Goal: Navigation & Orientation: Go to known website

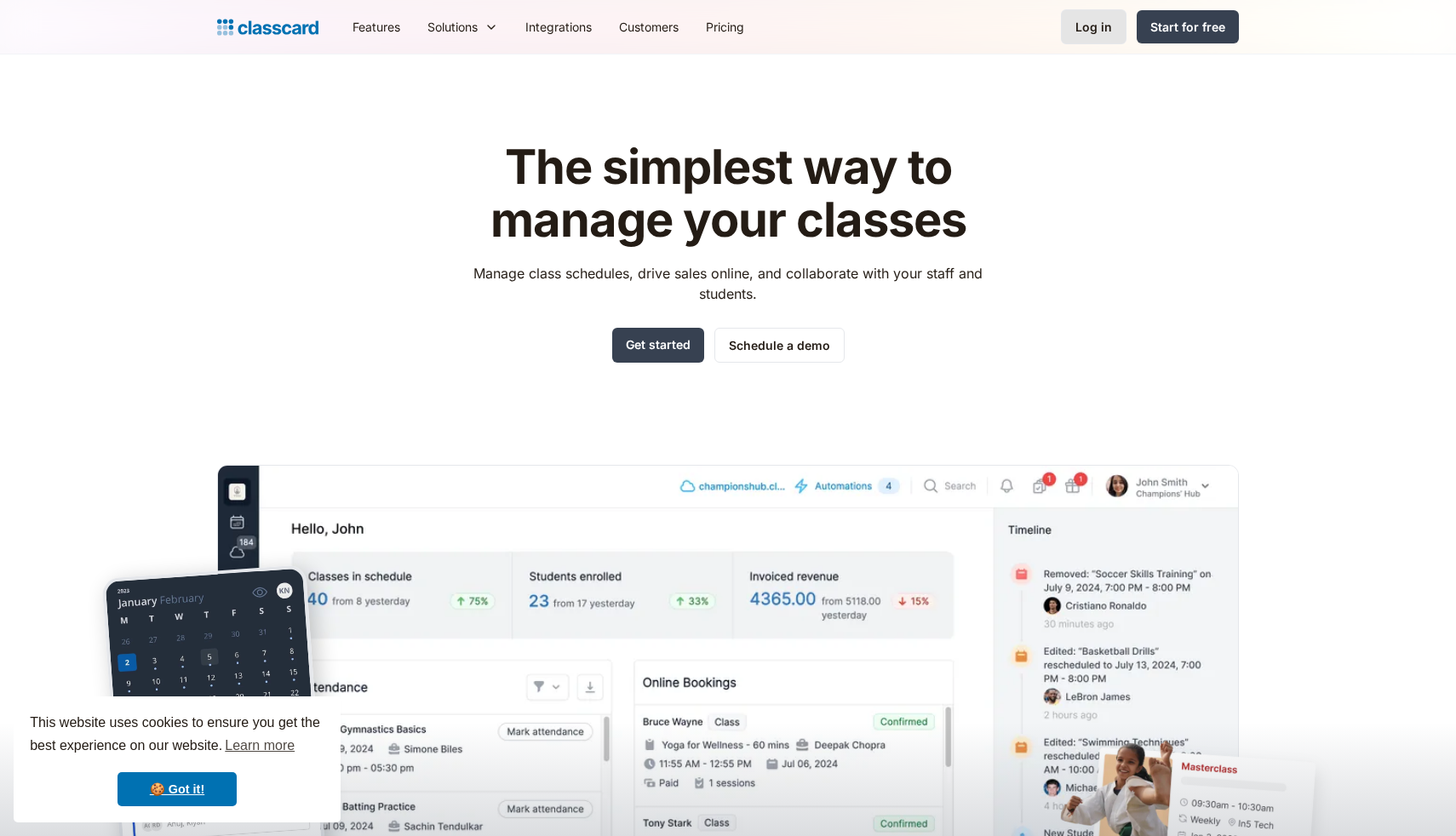
click at [1086, 25] on div "Log in" at bounding box center [1094, 27] width 36 height 18
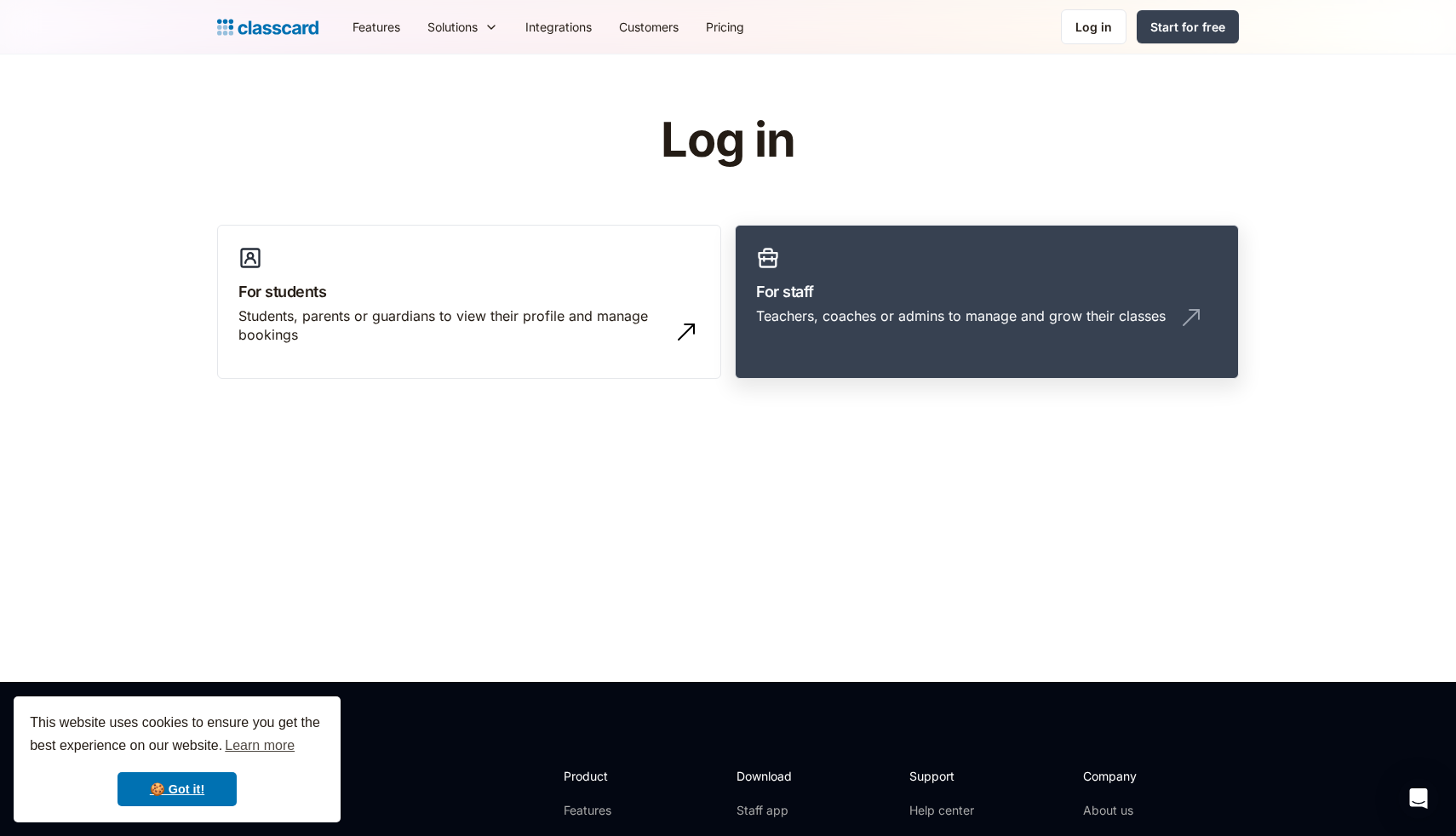
click at [886, 246] on link "For staff Teachers, coaches or admins to manage and grow their classes" at bounding box center [987, 302] width 504 height 155
